Goal: Find specific page/section: Find specific page/section

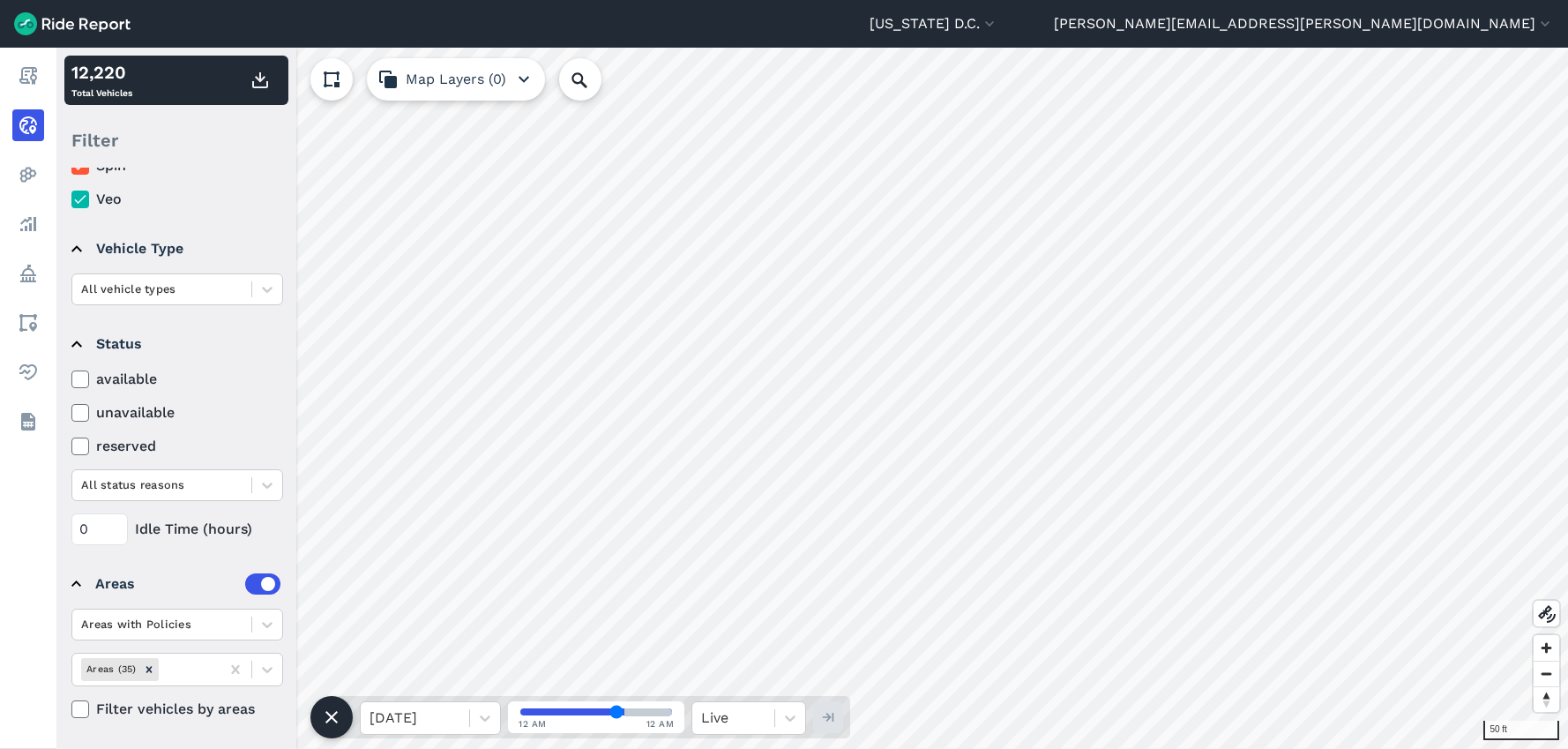
scroll to position [134, 0]
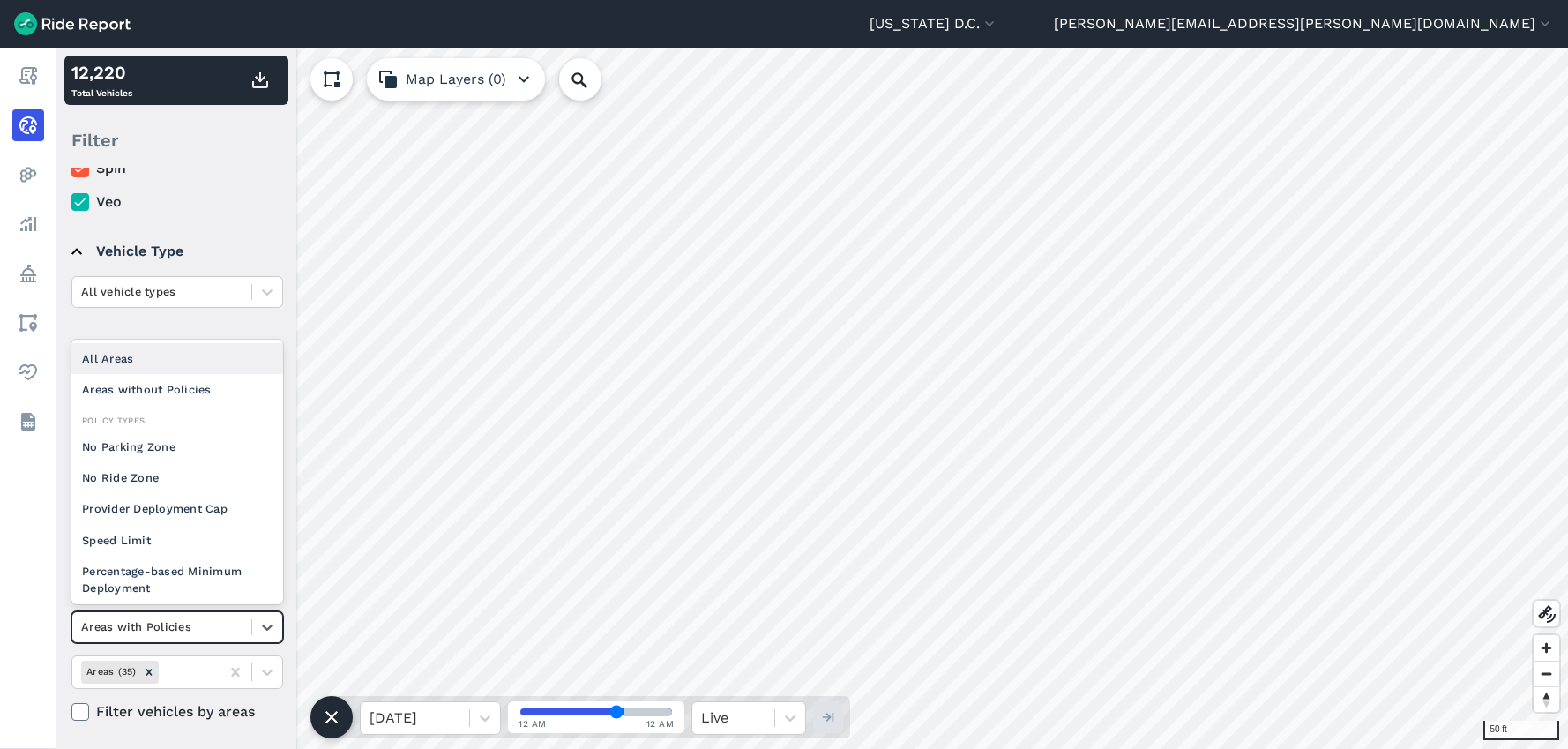
click at [217, 628] on div at bounding box center [162, 626] width 162 height 21
click at [218, 626] on div at bounding box center [162, 626] width 162 height 21
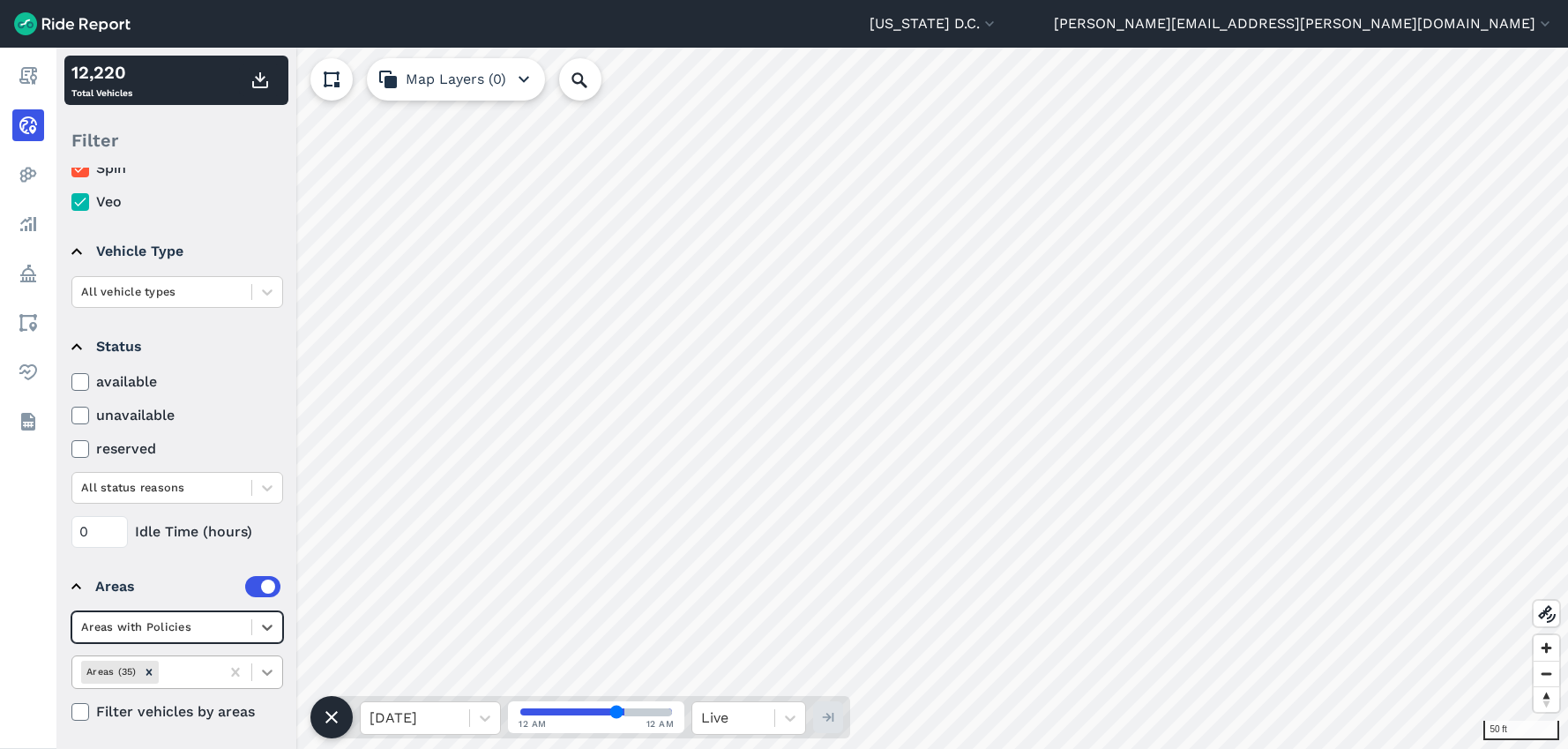
click at [268, 669] on icon at bounding box center [267, 672] width 18 height 18
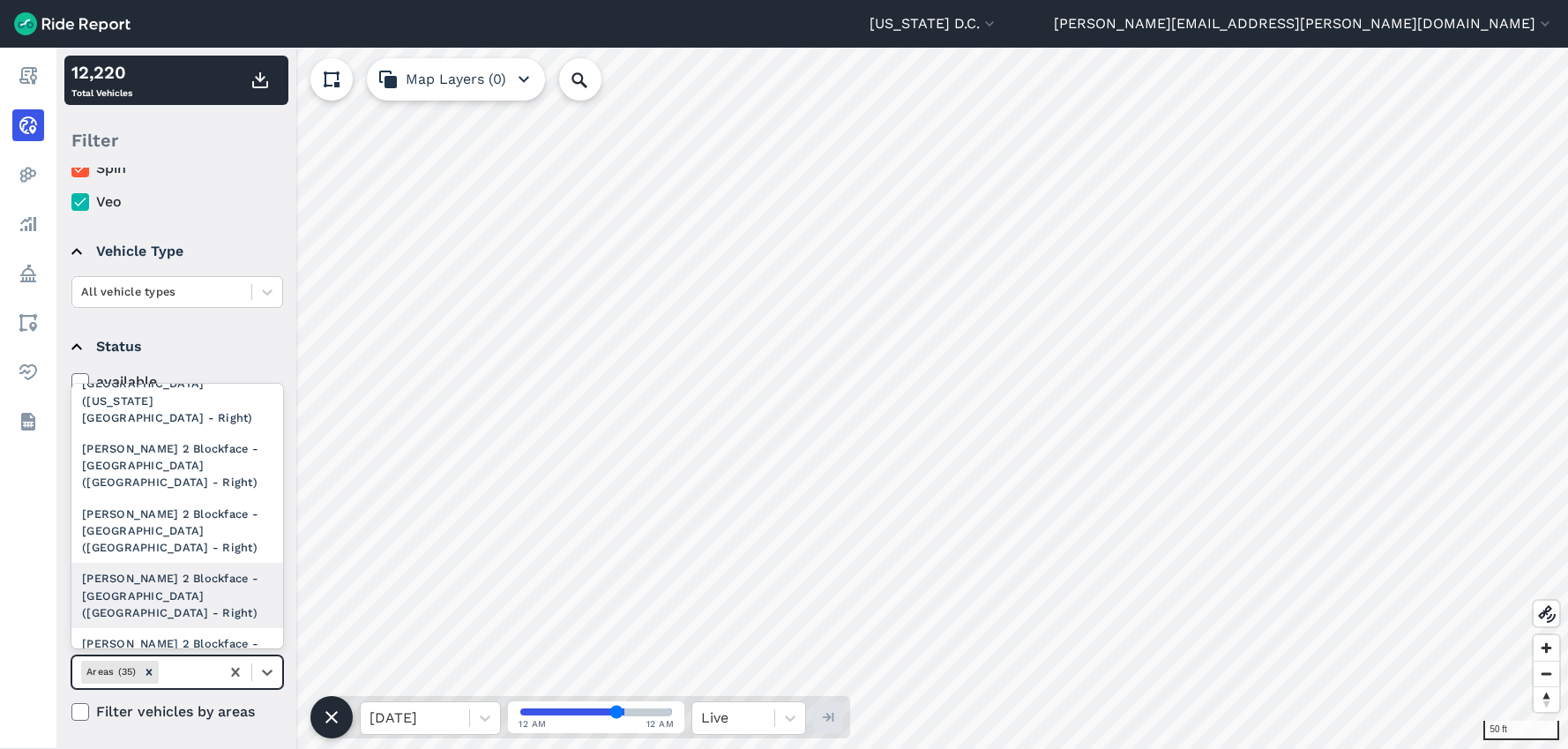
scroll to position [353, 0]
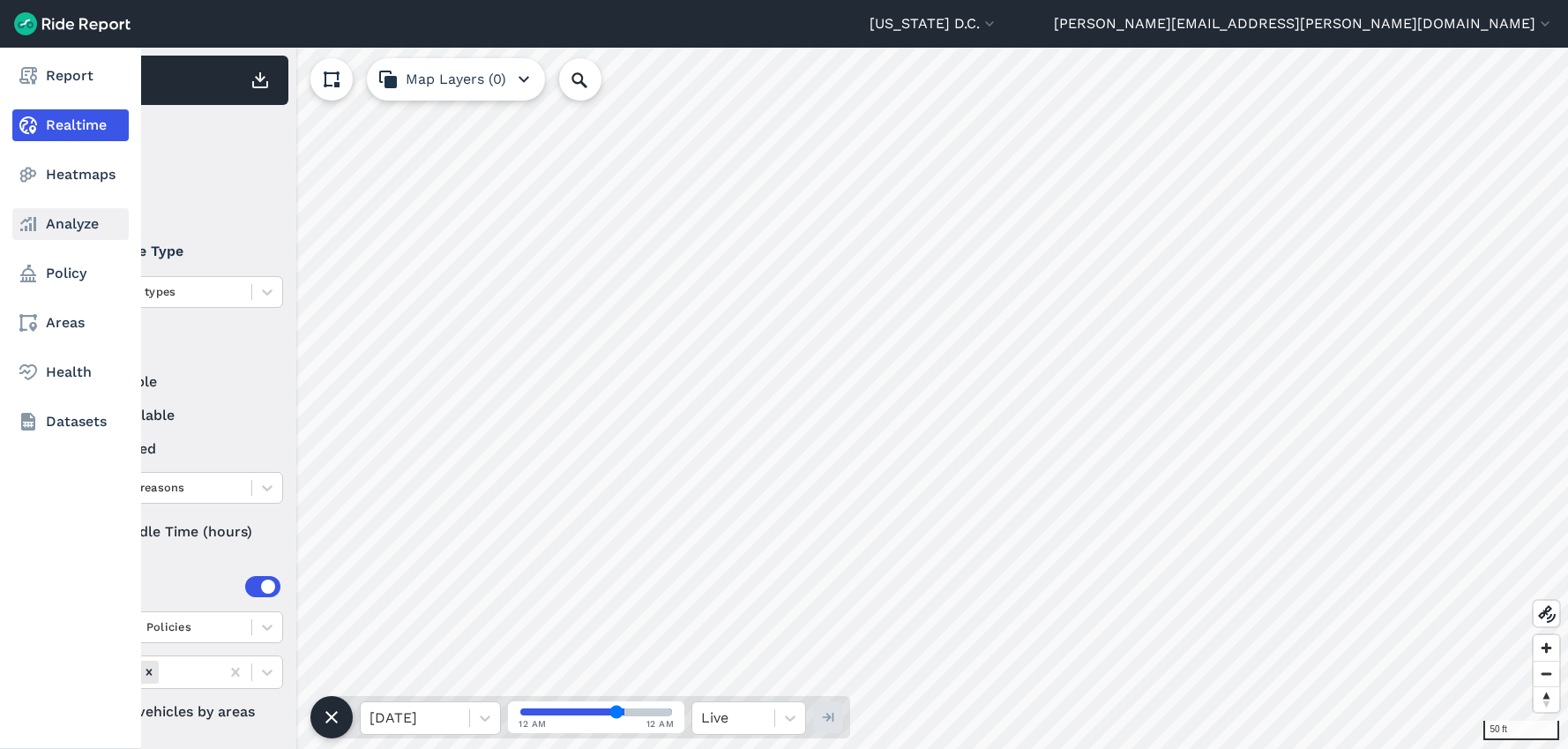
click at [80, 232] on link "Analyze" at bounding box center [71, 224] width 117 height 31
